Goal: Task Accomplishment & Management: Complete application form

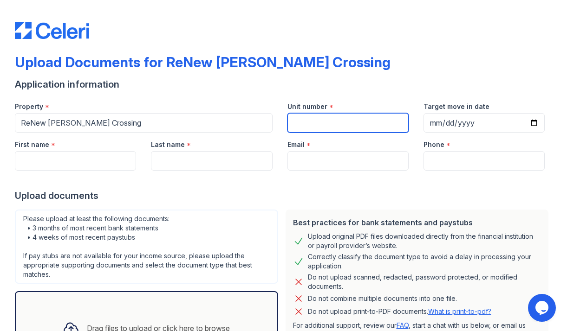
click at [328, 123] on input "Unit number" at bounding box center [347, 122] width 121 height 19
type input "11-3133D"
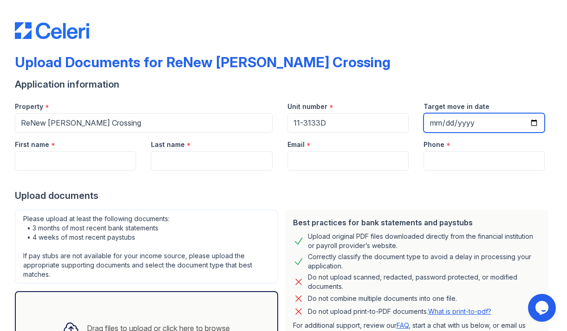
click at [454, 126] on input "Target move in date" at bounding box center [483, 122] width 121 height 19
click at [443, 123] on input "Target move in date" at bounding box center [483, 122] width 121 height 19
click at [533, 124] on input "Target move in date" at bounding box center [483, 122] width 121 height 19
type input "[DATE]"
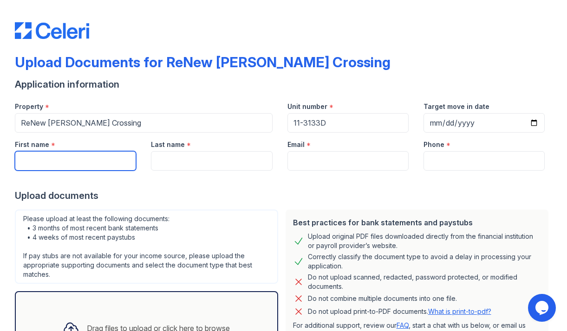
click at [125, 164] on input "First name" at bounding box center [75, 160] width 121 height 19
type input "[PERSON_NAME]"
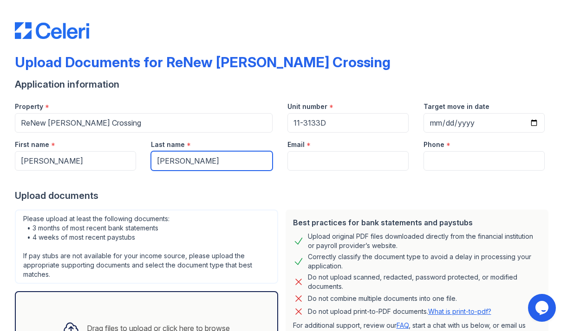
type input "[PERSON_NAME]"
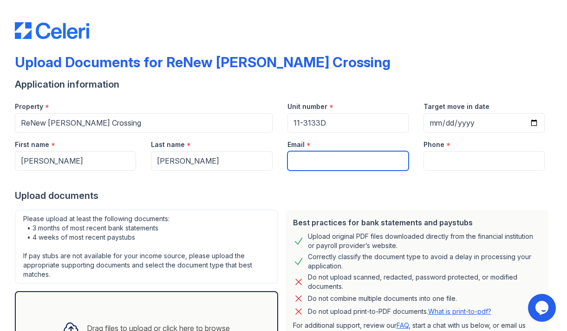
click at [293, 162] on input "Email" at bounding box center [347, 160] width 121 height 19
type input "[EMAIL_ADDRESS][DOMAIN_NAME]"
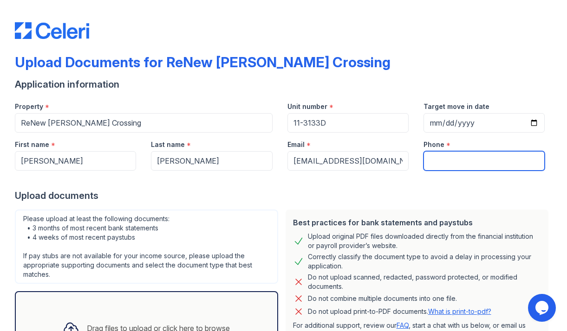
click at [437, 154] on input "Phone" at bounding box center [483, 160] width 121 height 19
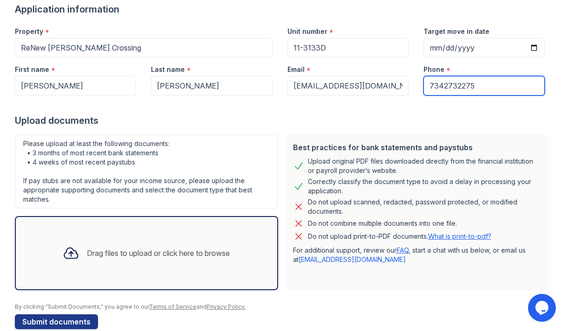
scroll to position [92, 0]
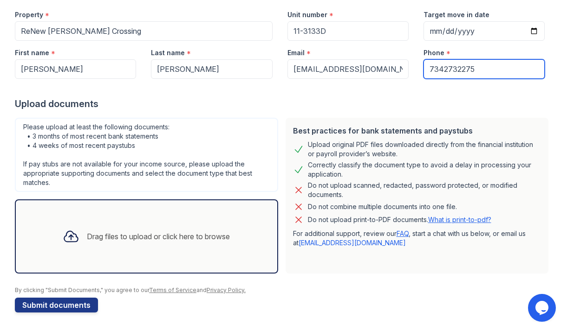
type input "7342732275"
click at [233, 226] on div "Drag files to upload or click here to browse" at bounding box center [146, 237] width 182 height 32
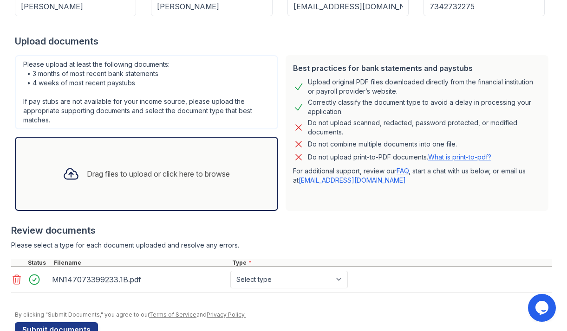
scroll to position [156, 0]
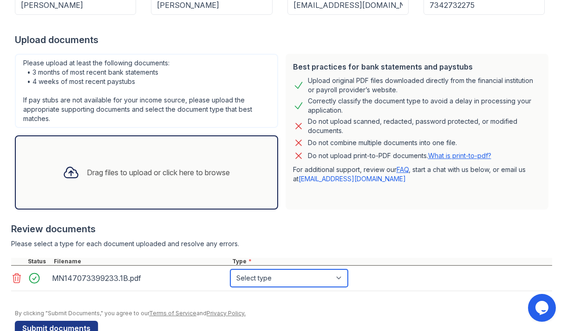
click at [340, 278] on select "Select type Paystub Bank Statement Offer Letter Tax Documents Benefit Award Let…" at bounding box center [288, 279] width 117 height 18
select select "bank_statement"
click at [230, 270] on select "Select type Paystub Bank Statement Offer Letter Tax Documents Benefit Award Let…" at bounding box center [288, 279] width 117 height 18
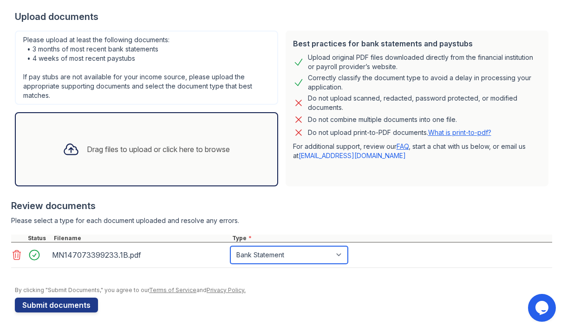
scroll to position [179, 0]
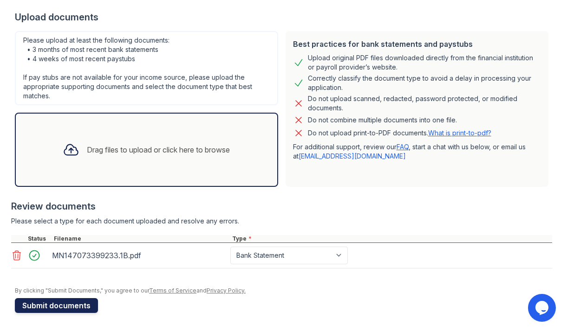
click at [83, 303] on button "Submit documents" at bounding box center [56, 305] width 83 height 15
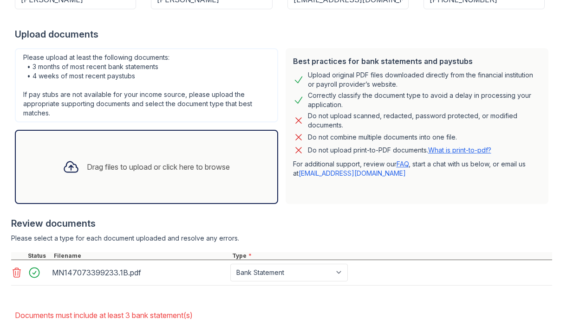
scroll to position [215, 0]
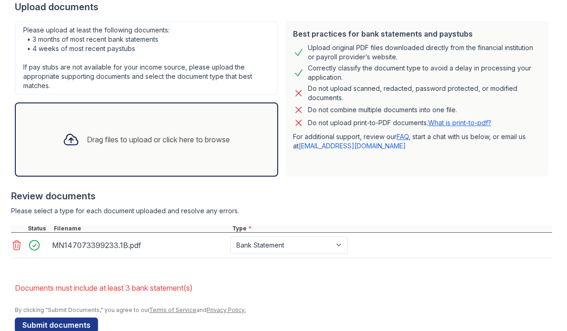
click at [175, 137] on div "Drag files to upload or click here to browse" at bounding box center [158, 139] width 143 height 11
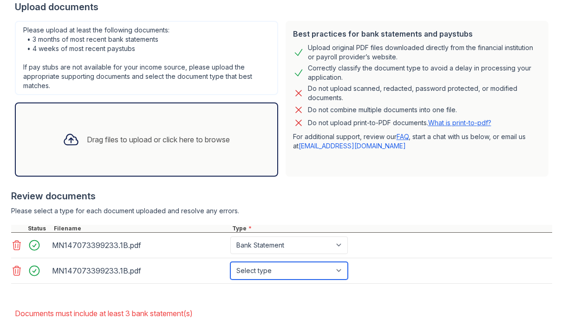
click at [340, 269] on select "Select type Paystub Bank Statement Offer Letter Tax Documents Benefit Award Let…" at bounding box center [288, 271] width 117 height 18
select select "bank_statement"
click at [230, 262] on select "Select type Paystub Bank Statement Offer Letter Tax Documents Benefit Award Let…" at bounding box center [288, 271] width 117 height 18
click at [181, 144] on div "Drag files to upload or click here to browse" at bounding box center [158, 139] width 143 height 11
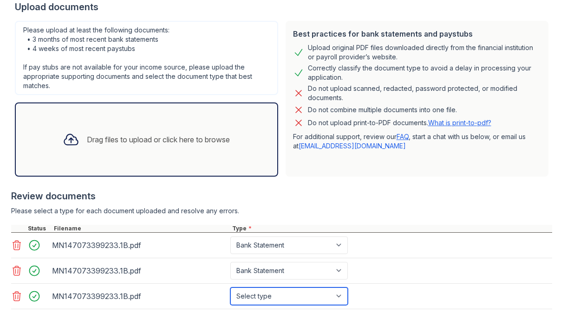
click at [343, 294] on select "Select type Paystub Bank Statement Offer Letter Tax Documents Benefit Award Let…" at bounding box center [288, 297] width 117 height 18
select select "bank_statement"
click at [230, 288] on select "Select type Paystub Bank Statement Offer Letter Tax Documents Benefit Award Let…" at bounding box center [288, 297] width 117 height 18
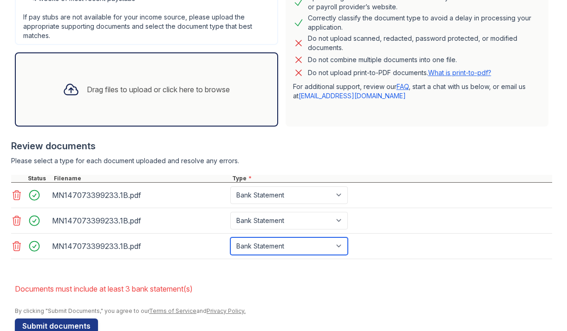
scroll to position [270, 0]
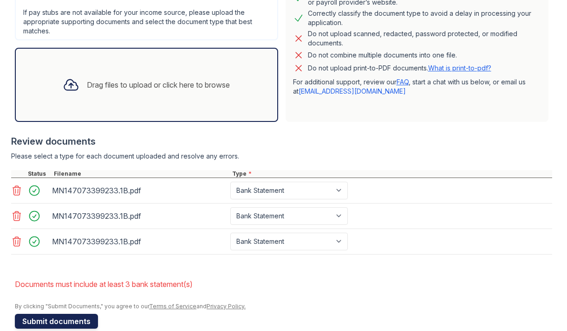
click at [88, 319] on button "Submit documents" at bounding box center [56, 321] width 83 height 15
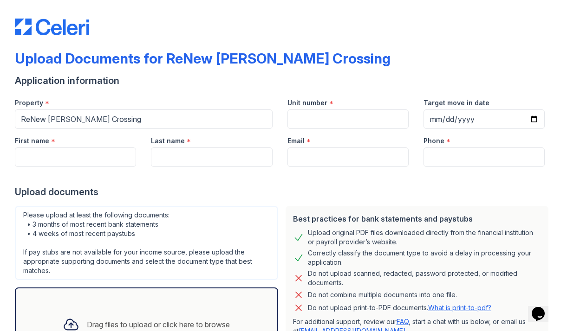
scroll to position [3, 0]
